Goal: Information Seeking & Learning: Learn about a topic

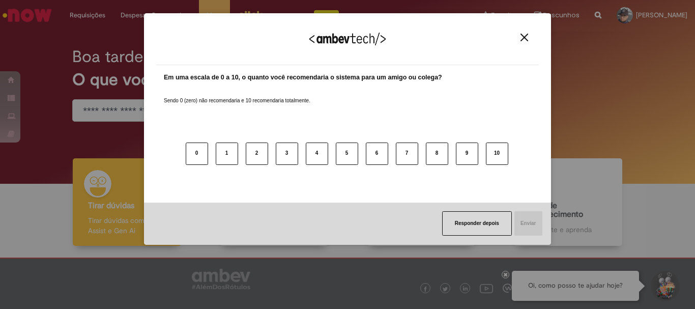
click at [519, 40] on button "Close" at bounding box center [524, 37] width 14 height 9
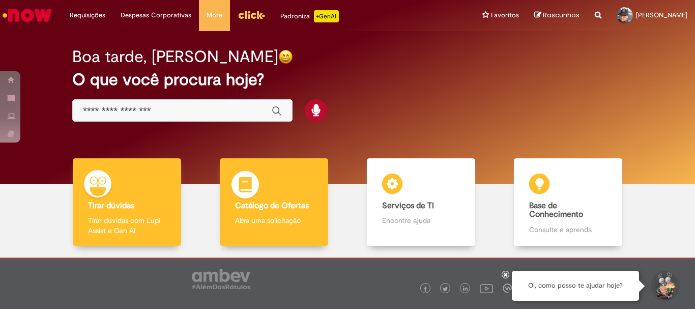
scroll to position [50, 0]
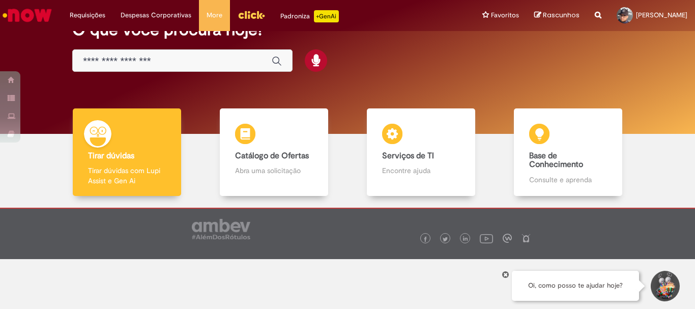
click at [248, 16] on img "Menu Cabeçalho" at bounding box center [251, 14] width 27 height 15
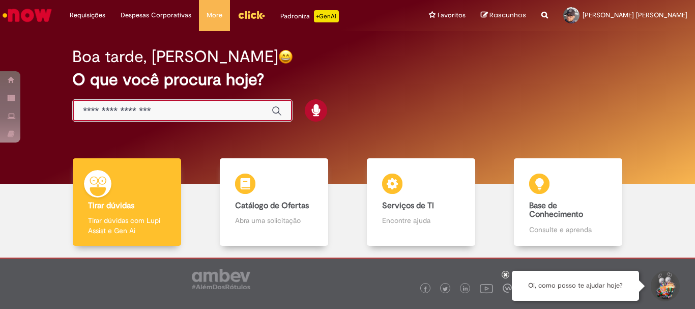
click at [173, 108] on body "Pular para o conteúdo da página Requisições Exibir Todas as Solicitações Requis…" at bounding box center [347, 154] width 695 height 309
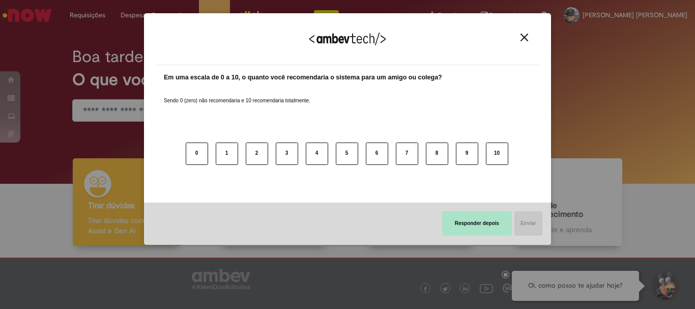
click at [457, 227] on button "Responder depois" at bounding box center [477, 223] width 70 height 24
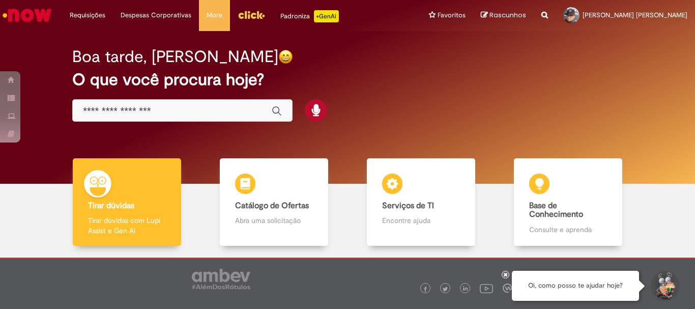
click at [146, 112] on input "Basta digitar aqui" at bounding box center [172, 111] width 179 height 12
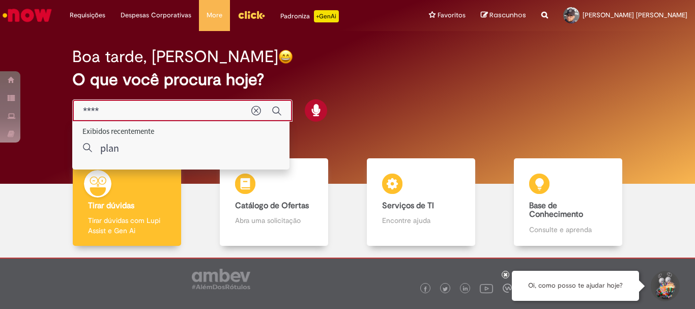
type input "*****"
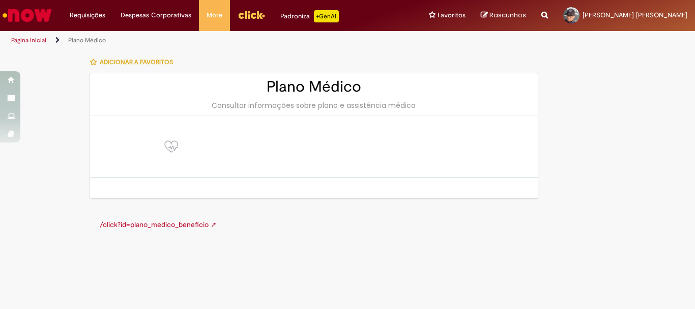
click at [144, 230] on div "/click?id=plano_medico_beneficio ➚" at bounding box center [314, 224] width 449 height 31
click at [148, 224] on link "/click?id=plano_medico_beneficio ➚" at bounding box center [158, 224] width 117 height 9
